Goal: Task Accomplishment & Management: Complete application form

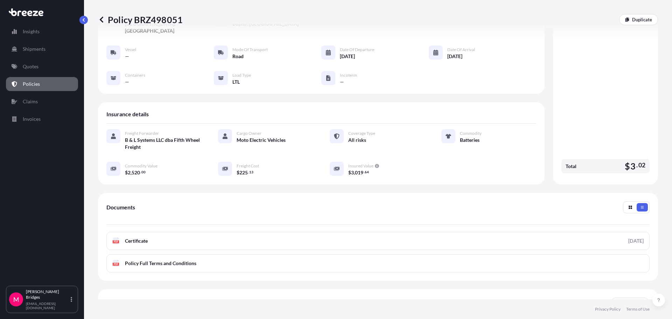
scroll to position [102, 0]
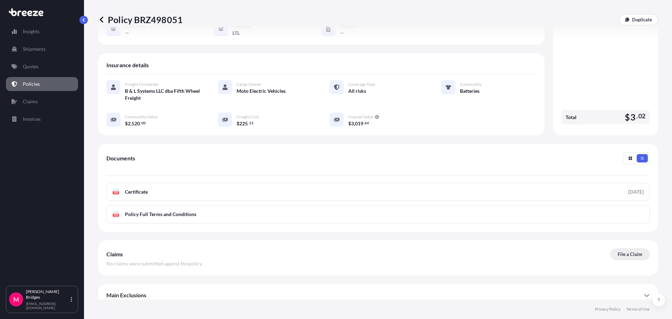
click at [618, 251] on p "File a Claim" at bounding box center [630, 254] width 24 height 7
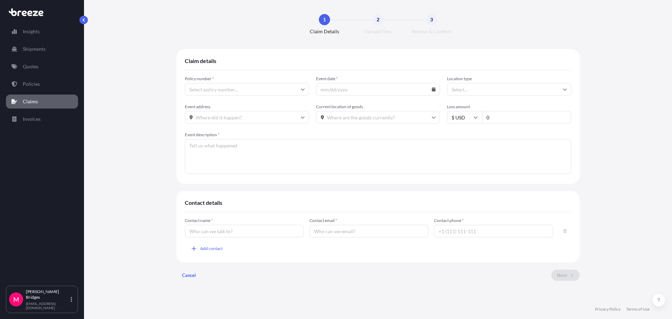
type input "BRZ498051"
click at [347, 90] on input "Event date *" at bounding box center [378, 89] width 124 height 13
click at [330, 92] on input "Event date *" at bounding box center [378, 89] width 124 height 13
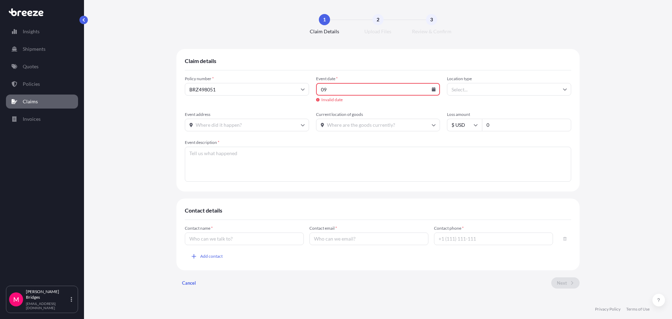
type input "0"
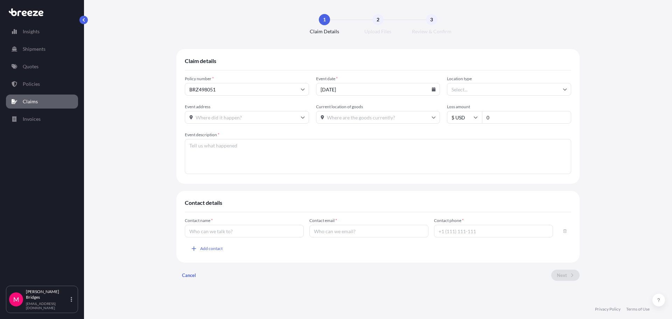
type input "[DATE]"
click at [460, 88] on input "Location type" at bounding box center [509, 89] width 124 height 13
click at [495, 122] on div "Warehouse" at bounding box center [509, 123] width 119 height 13
type input "Warehouse"
click at [503, 114] on input "0" at bounding box center [526, 117] width 89 height 13
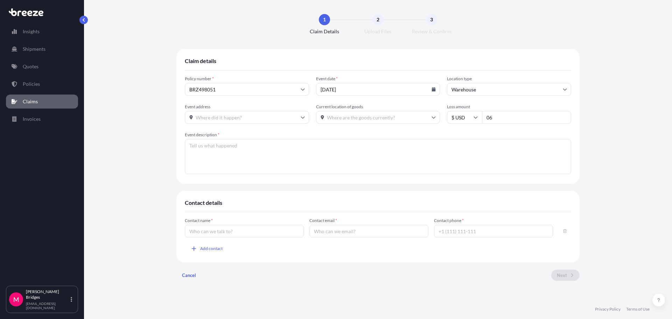
type input "0"
type input "682.34"
click at [338, 113] on input "Current location of goods" at bounding box center [378, 117] width 124 height 13
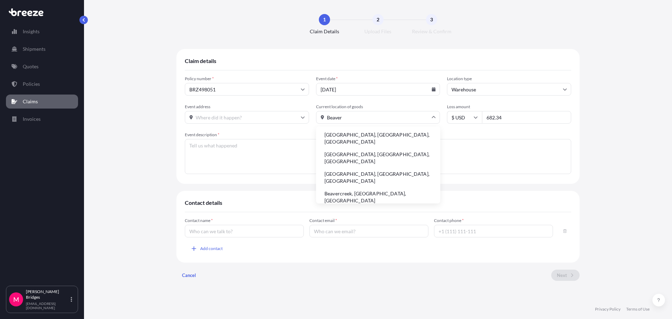
type input "Beaver"
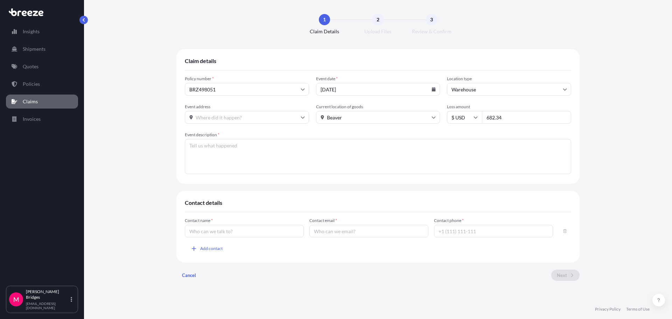
click at [233, 121] on input "Event address" at bounding box center [247, 117] width 124 height 13
paste input "[STREET_ADDRESS]"
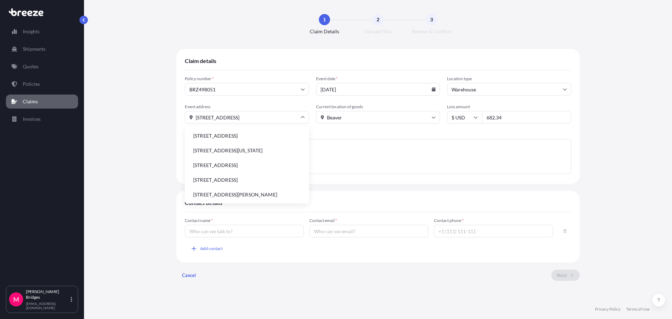
click at [220, 133] on li "[STREET_ADDRESS]" at bounding box center [247, 135] width 119 height 13
type input "[STREET_ADDRESS]"
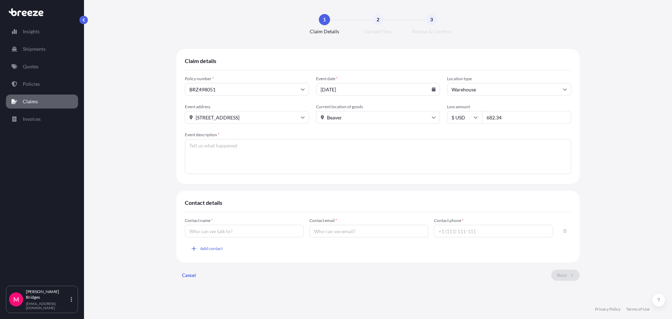
click at [370, 133] on span "Event description *" at bounding box center [378, 135] width 386 height 6
click at [370, 139] on textarea "Event description *" at bounding box center [378, 156] width 386 height 35
click at [435, 118] on icon at bounding box center [433, 117] width 4 height 4
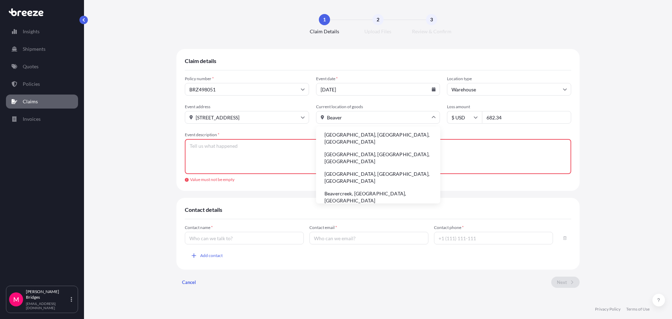
drag, startPoint x: 381, startPoint y: 120, endPoint x: 286, endPoint y: 120, distance: 94.5
click at [286, 120] on div "Event address [STREET_ADDRESS] Current location of goods [GEOGRAPHIC_DATA], [GE…" at bounding box center [378, 114] width 386 height 20
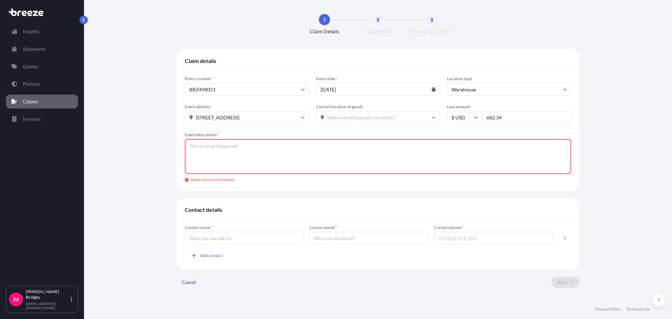
click at [175, 47] on div "1 Claim Details 2 Upload Files 3 Review & Confirm Claim details Policy number *…" at bounding box center [378, 149] width 560 height 299
click at [368, 115] on input "Current location of goods" at bounding box center [378, 117] width 124 height 13
paste input "[STREET_ADDRESS]"
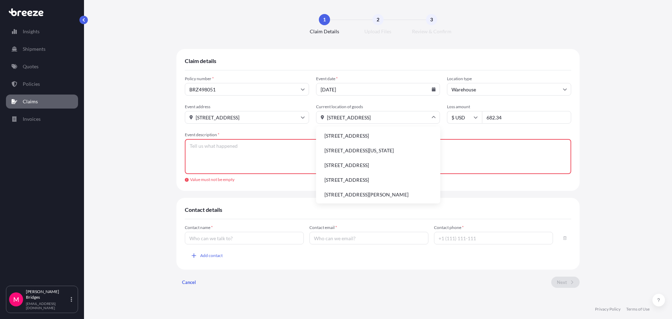
click at [371, 136] on li "[STREET_ADDRESS]" at bounding box center [378, 135] width 119 height 13
type input "[STREET_ADDRESS]"
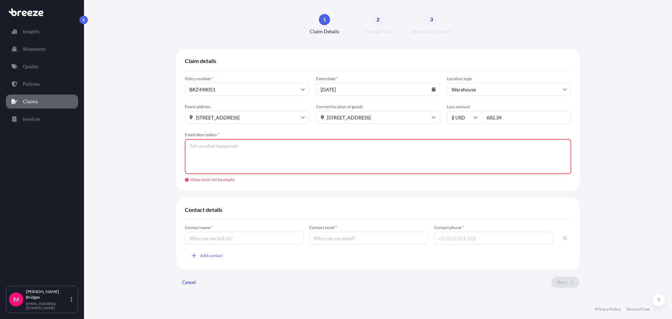
click at [272, 160] on textarea "Event description *" at bounding box center [378, 156] width 386 height 35
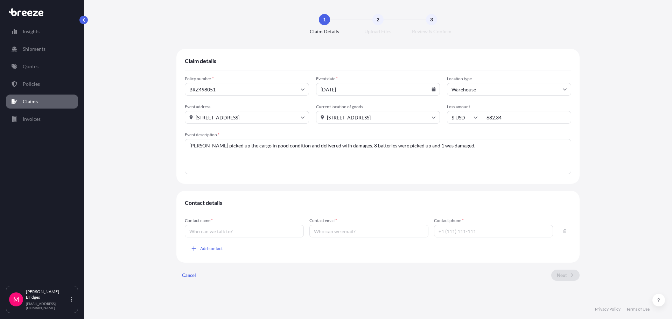
type textarea "[PERSON_NAME] picked up the cargo in good condition and delivered with damages.…"
click at [503, 116] on input "682.34" at bounding box center [526, 117] width 89 height 13
type input "6"
type input "360.92"
click at [232, 234] on input "Contact name *" at bounding box center [244, 231] width 119 height 13
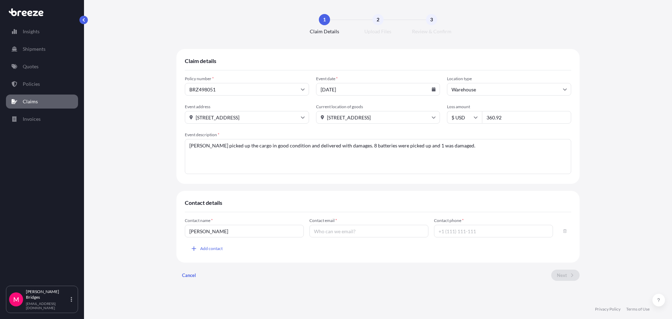
type input "[PERSON_NAME]"
type input "[EMAIL_ADDRESS][DOMAIN_NAME]"
click at [439, 234] on input "Contact phone *" at bounding box center [493, 231] width 119 height 13
type input "6"
type input "6169651972"
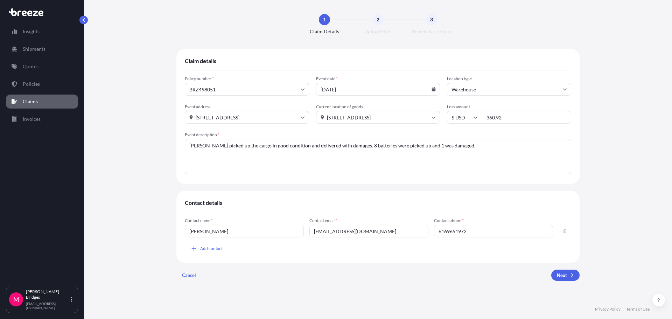
drag, startPoint x: 365, startPoint y: 234, endPoint x: 293, endPoint y: 238, distance: 71.8
click at [294, 237] on div "Contact name * [PERSON_NAME] Contact email * [EMAIL_ADDRESS][DOMAIN_NAME] Conta…" at bounding box center [378, 228] width 386 height 20
type input "[EMAIL_ADDRESS][DOMAIN_NAME]"
click at [300, 250] on div "Contact name * [PERSON_NAME] Contact email * [EMAIL_ADDRESS][DOMAIN_NAME] Conta…" at bounding box center [378, 236] width 386 height 36
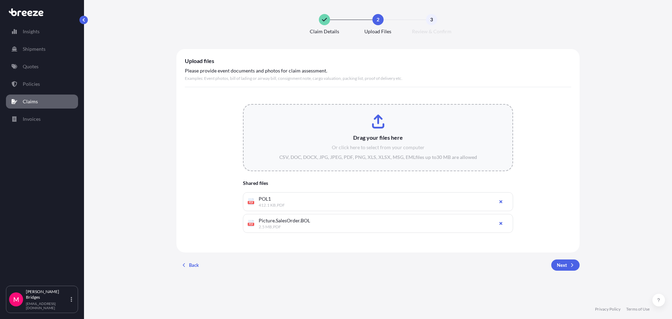
type input "C:\fakepath\Cargo Invoice.pdf"
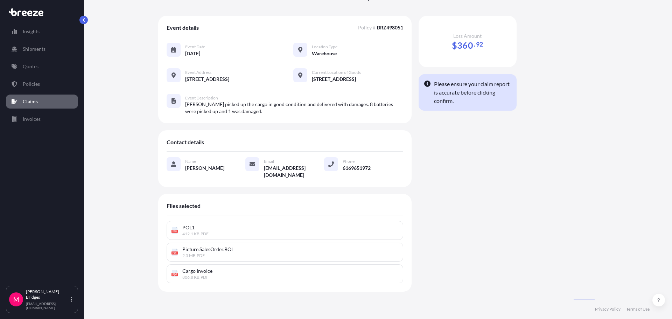
scroll to position [49, 0]
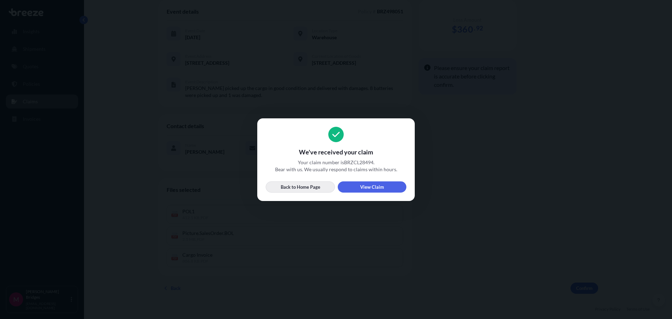
click at [324, 188] on link "Back to Home Page" at bounding box center [300, 186] width 69 height 11
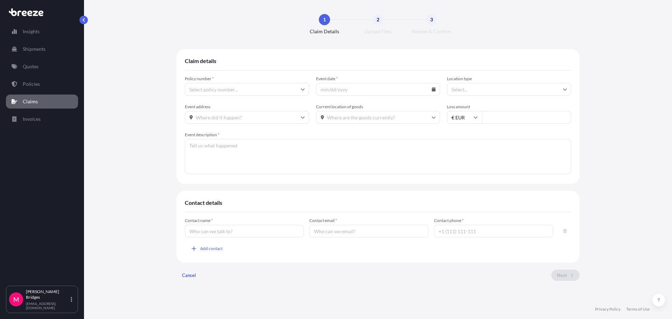
type input "$ USD"
type input "0"
